Goal: Information Seeking & Learning: Learn about a topic

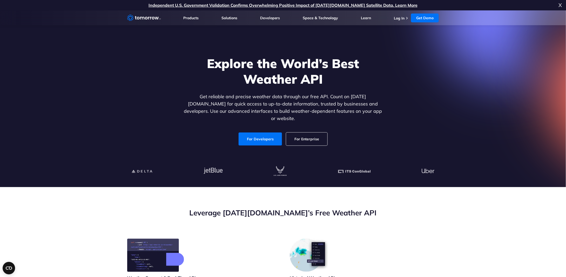
click at [383, 109] on div "Explore the World’s Best Weather API Get reliable and precise weather data thro…" at bounding box center [283, 100] width 320 height 110
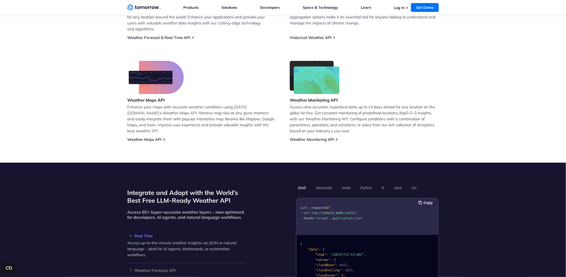
scroll to position [156, 0]
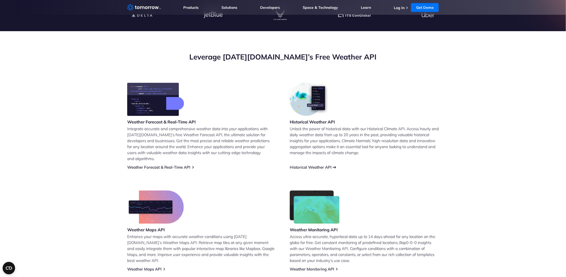
click at [320, 165] on link "Historical Weather API" at bounding box center [311, 167] width 42 height 5
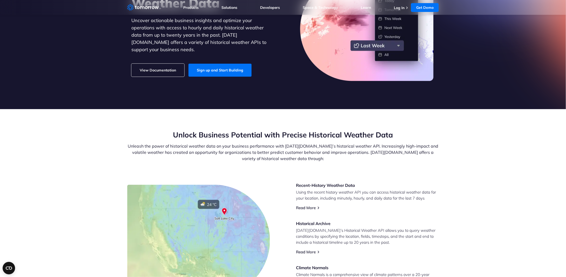
scroll to position [156, 0]
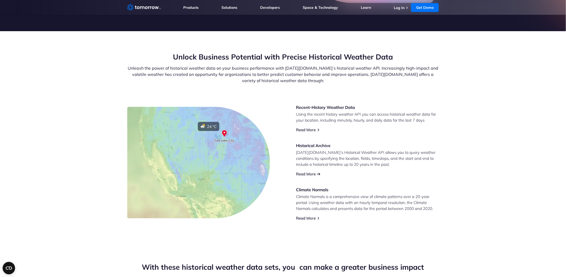
click at [310, 174] on link "Read More" at bounding box center [306, 173] width 20 height 5
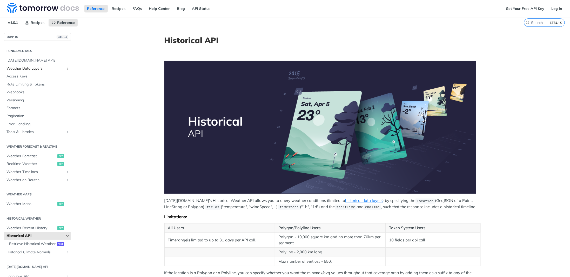
click at [65, 66] on icon "Show subpages for Weather Data Layers" at bounding box center [67, 68] width 4 height 4
